Goal: Task Accomplishment & Management: Use online tool/utility

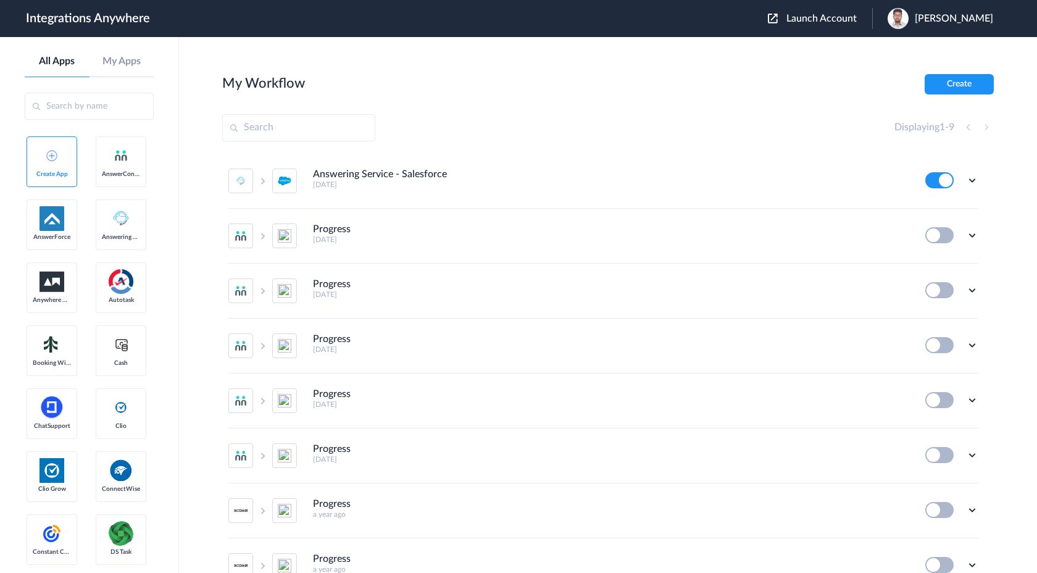
click at [857, 20] on span "Launch Account" at bounding box center [821, 19] width 70 height 10
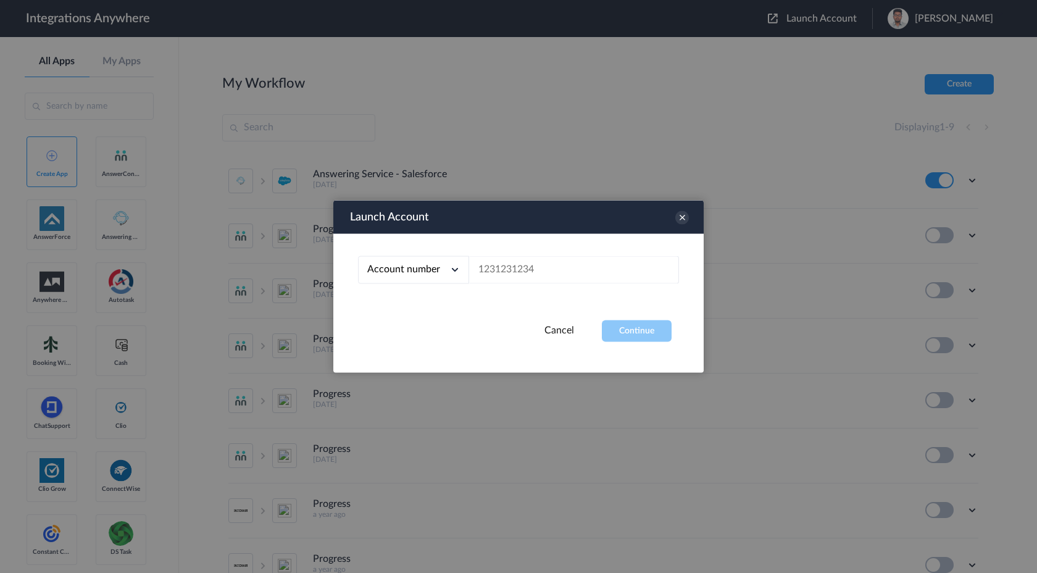
click at [426, 267] on span "Account number" at bounding box center [403, 269] width 73 height 10
click at [407, 322] on link "Email address" at bounding box center [393, 321] width 52 height 9
click at [502, 273] on input "text" at bounding box center [574, 270] width 210 height 28
paste input "[EMAIL_ADDRESS][DOMAIN_NAME]"
click at [630, 326] on button "Continue" at bounding box center [637, 331] width 70 height 22
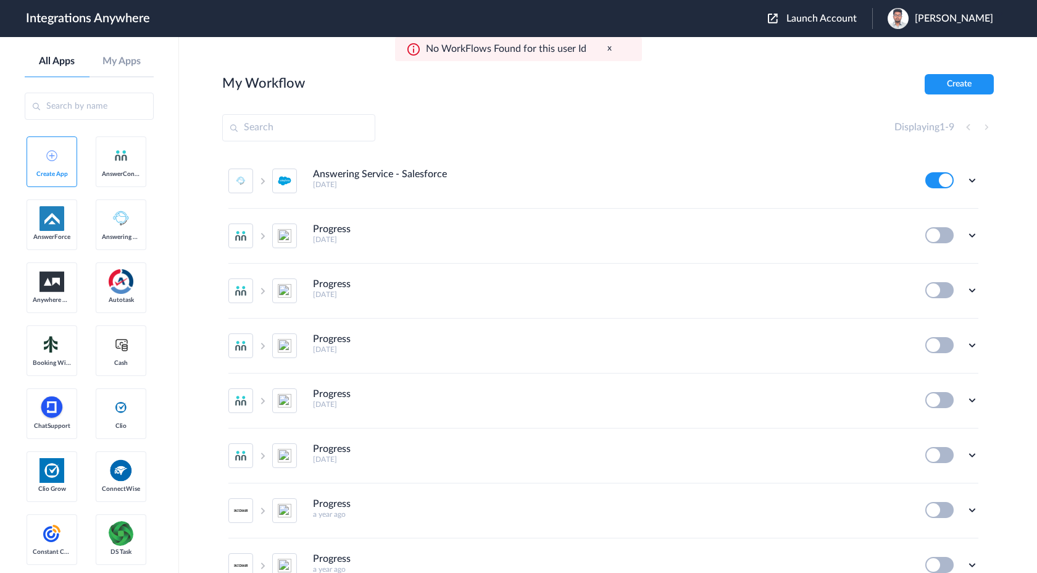
click at [857, 23] on span "Launch Account" at bounding box center [821, 19] width 70 height 10
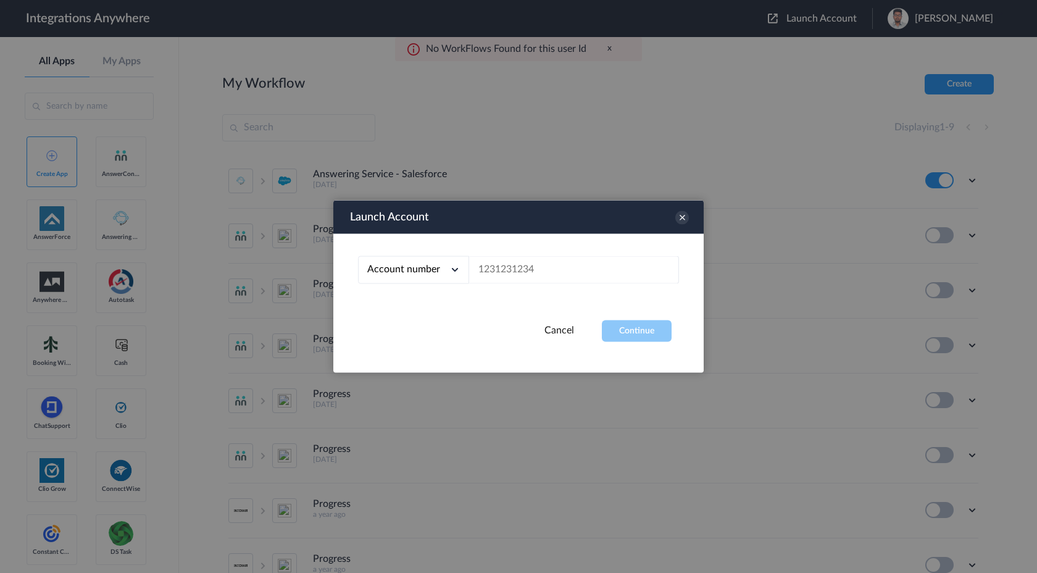
click at [386, 261] on div "Account number" at bounding box center [413, 270] width 111 height 28
click at [394, 325] on link "Email address" at bounding box center [393, 321] width 52 height 9
click at [489, 268] on input "text" at bounding box center [574, 270] width 210 height 28
paste input "[EMAIL_ADDRESS][DOMAIN_NAME]"
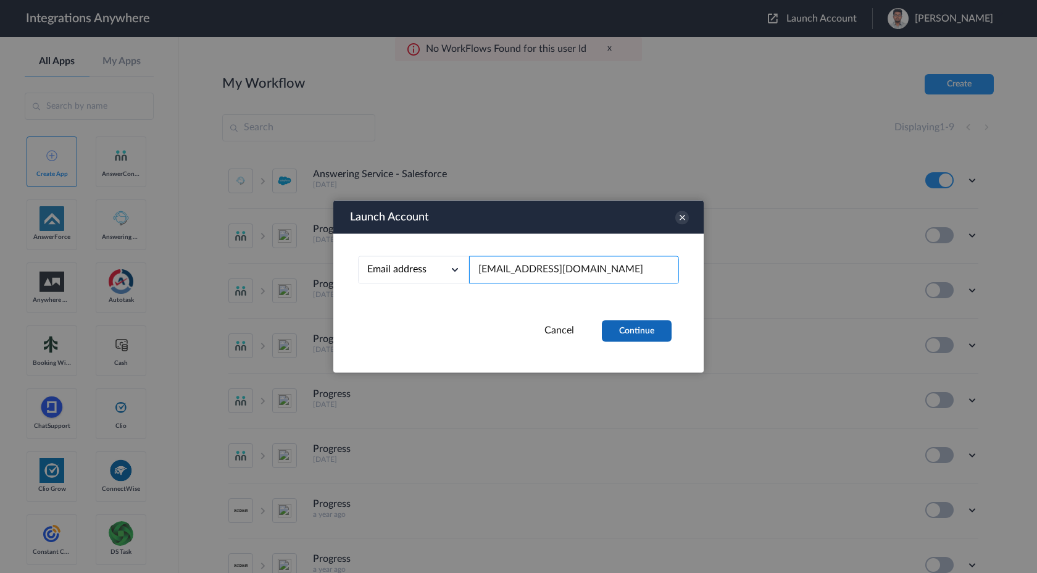
type input "[EMAIL_ADDRESS][DOMAIN_NAME]"
click at [627, 330] on button "Continue" at bounding box center [637, 331] width 70 height 22
